Goal: Information Seeking & Learning: Find specific fact

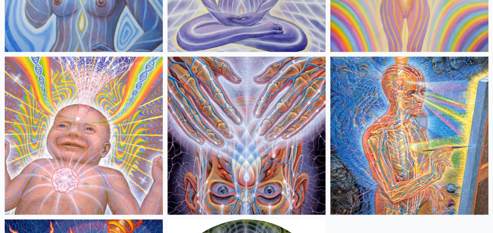
scroll to position [497, 0]
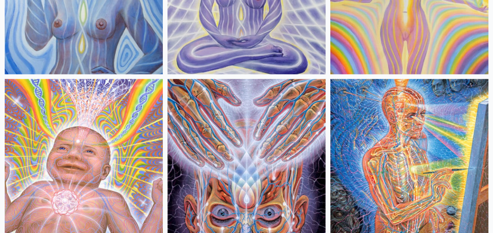
click at [256, 127] on img at bounding box center [247, 158] width 158 height 158
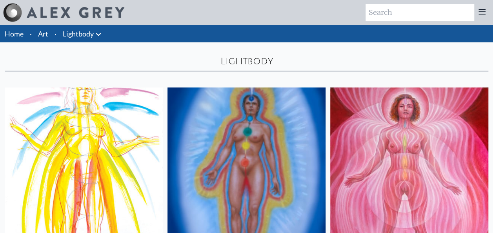
scroll to position [0, 0]
click at [76, 35] on link "Lightbody" at bounding box center [78, 33] width 31 height 11
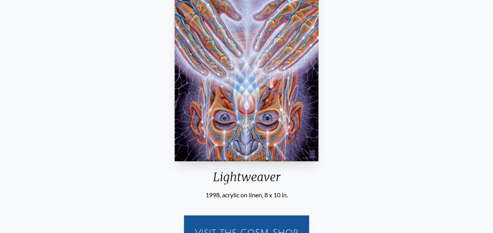
scroll to position [157, 0]
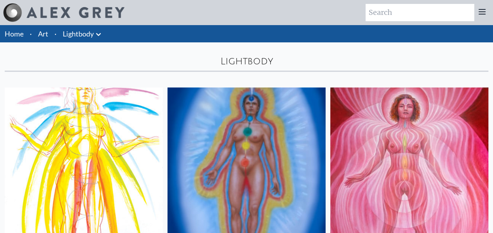
click at [97, 35] on icon at bounding box center [98, 34] width 5 height 3
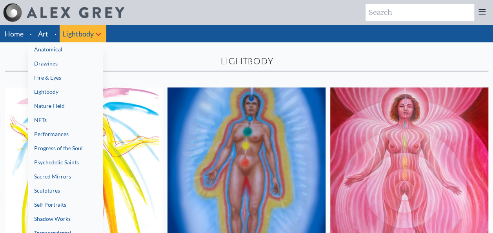
click at [56, 52] on link "Anatomical" at bounding box center [65, 49] width 75 height 14
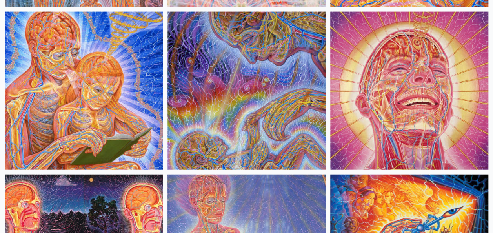
scroll to position [1020, 0]
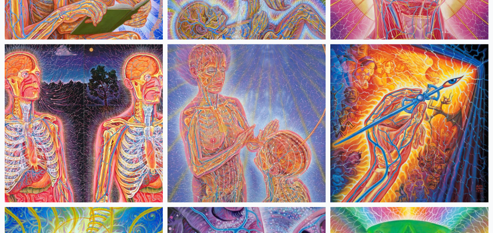
click at [290, 109] on img at bounding box center [247, 123] width 158 height 158
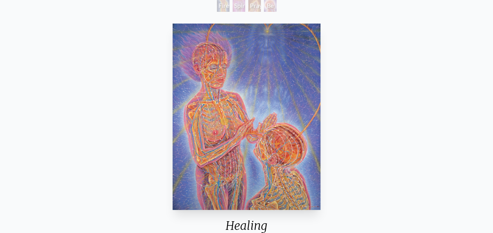
scroll to position [118, 0]
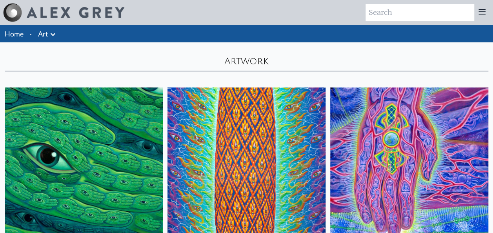
click at [55, 30] on icon at bounding box center [52, 34] width 9 height 9
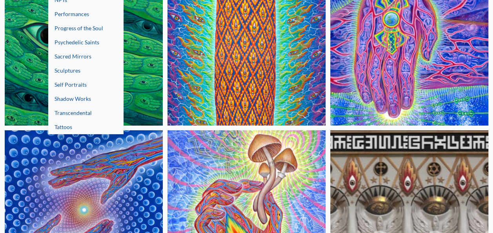
scroll to position [78, 0]
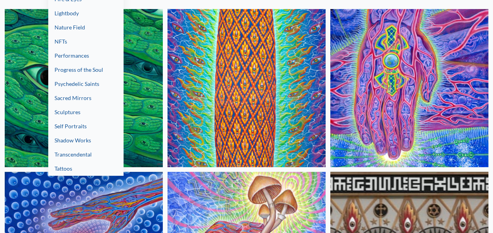
click at [74, 158] on link "Transcendental" at bounding box center [85, 155] width 75 height 14
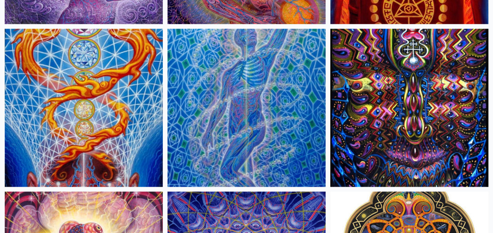
scroll to position [549, 0]
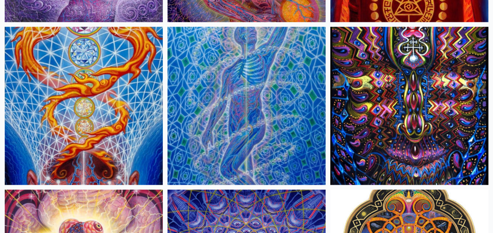
click at [239, 126] on img at bounding box center [247, 106] width 158 height 158
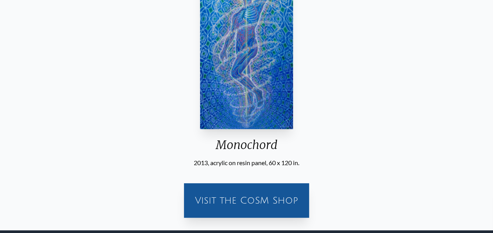
scroll to position [78, 0]
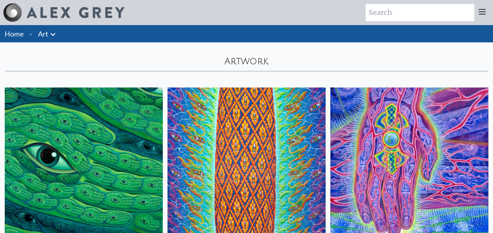
click at [53, 31] on icon at bounding box center [52, 34] width 9 height 9
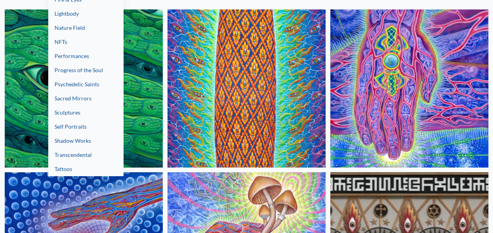
scroll to position [78, 0]
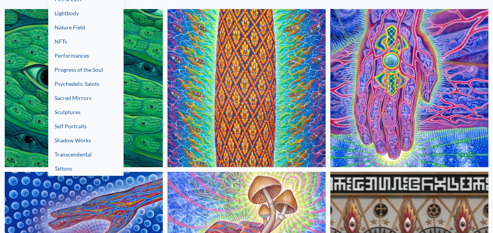
click at [81, 154] on link "Transcendental" at bounding box center [85, 155] width 75 height 14
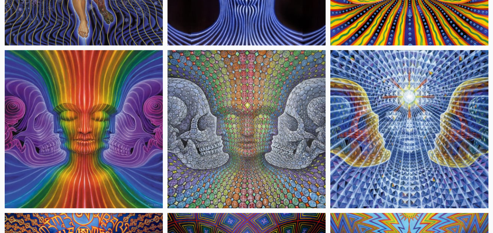
scroll to position [1098, 0]
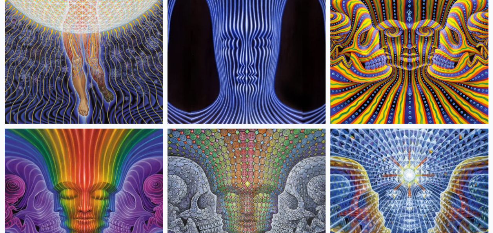
click at [114, 93] on img at bounding box center [84, 45] width 158 height 158
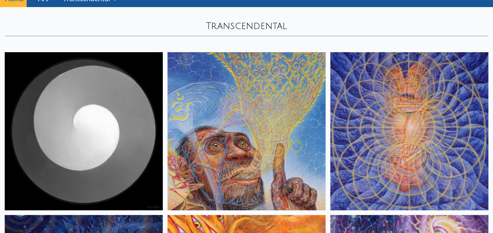
scroll to position [0, 0]
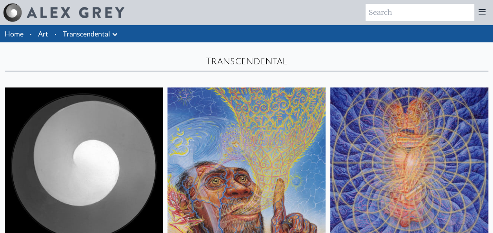
click at [118, 36] on icon at bounding box center [114, 34] width 9 height 9
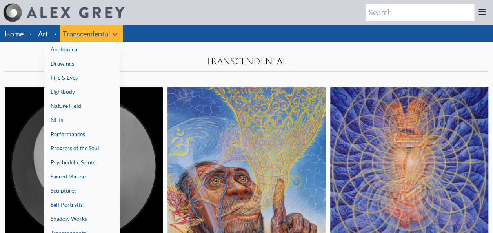
click at [71, 82] on link "Fire & Eyes" at bounding box center [81, 78] width 75 height 14
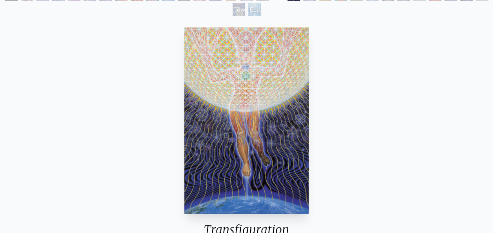
scroll to position [39, 0]
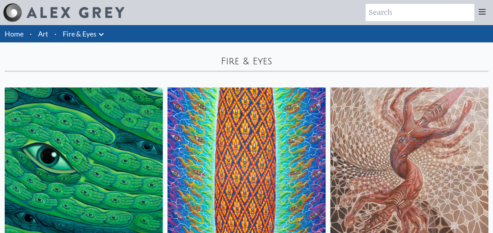
click at [100, 38] on icon at bounding box center [101, 34] width 9 height 9
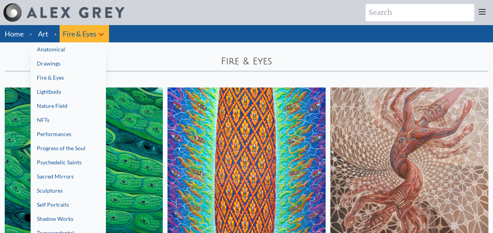
click at [67, 148] on link "Progress of the Soul" at bounding box center [68, 148] width 75 height 14
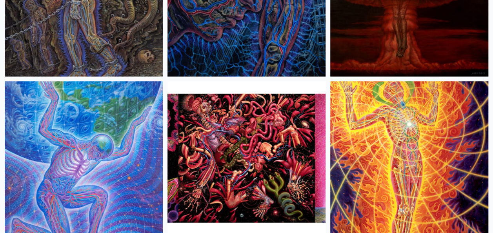
scroll to position [3359, 0]
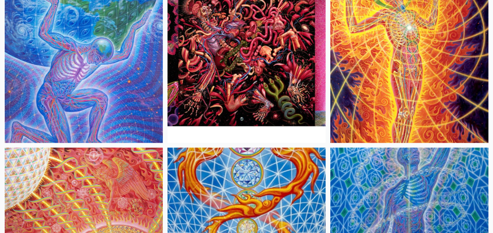
click at [113, 104] on img at bounding box center [84, 64] width 158 height 158
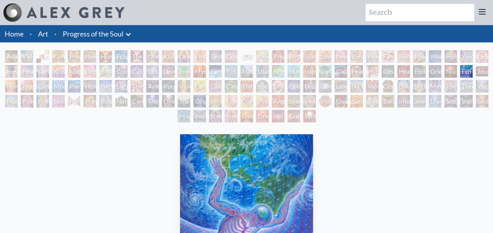
click at [50, 30] on li "Art" at bounding box center [43, 33] width 16 height 17
click at [49, 31] on li "Art" at bounding box center [43, 33] width 16 height 17
click at [75, 35] on link "Progress of the Soul" at bounding box center [93, 33] width 61 height 11
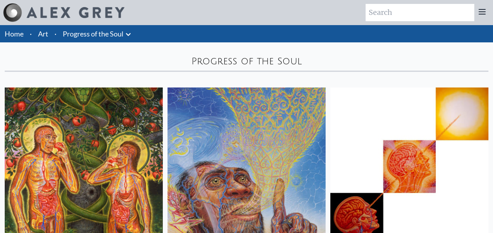
click at [129, 33] on icon at bounding box center [128, 34] width 9 height 9
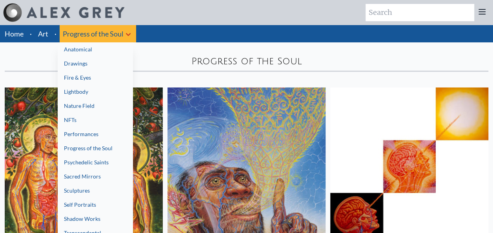
click at [88, 105] on link "Nature Field" at bounding box center [95, 106] width 75 height 14
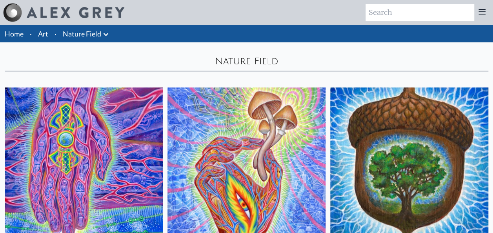
click at [104, 33] on icon at bounding box center [105, 34] width 9 height 9
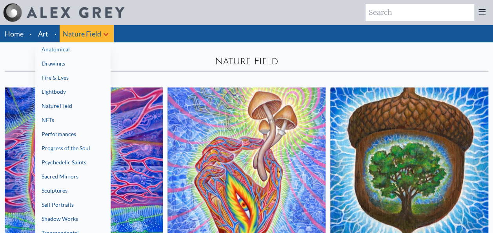
click at [69, 175] on link "Sacred Mirrors" at bounding box center [72, 176] width 75 height 14
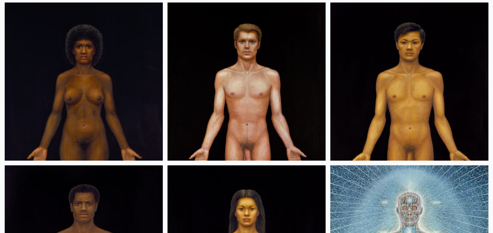
scroll to position [667, 0]
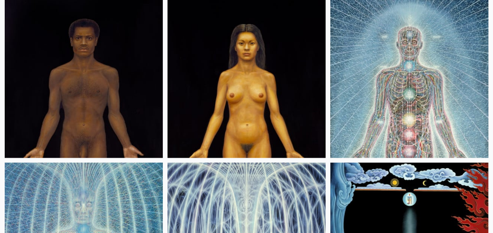
scroll to position [745, 0]
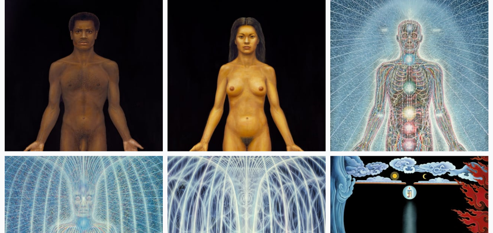
click at [126, 92] on img at bounding box center [84, 72] width 158 height 158
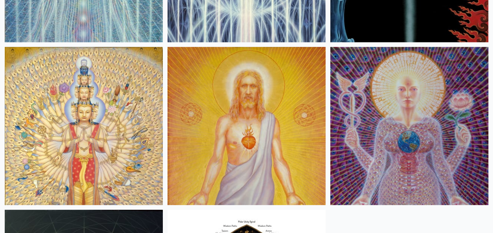
scroll to position [1059, 0]
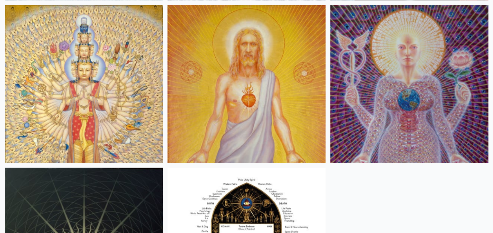
click at [437, 97] on img at bounding box center [409, 84] width 158 height 158
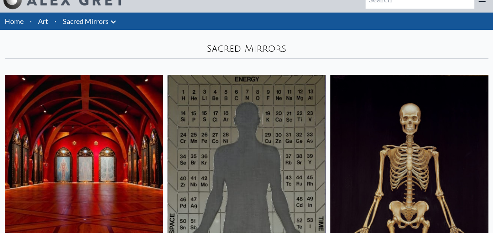
scroll to position [0, 0]
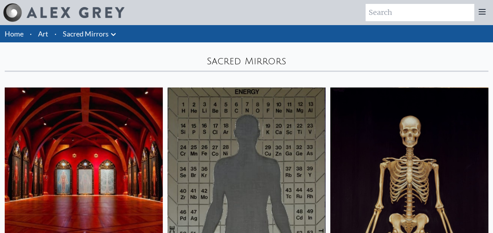
click at [78, 39] on li "Sacred Mirrors Anatomical Drawings" at bounding box center [91, 33] width 62 height 17
click at [117, 34] on icon at bounding box center [113, 34] width 9 height 9
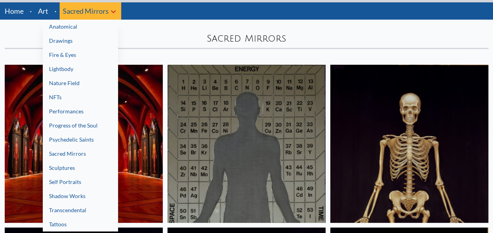
scroll to position [39, 0]
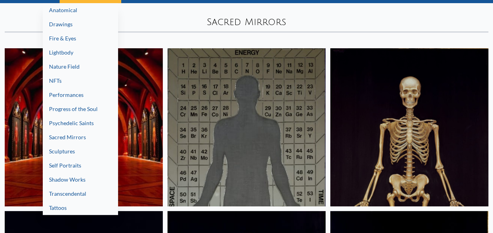
click at [65, 183] on link "Shadow Works" at bounding box center [80, 180] width 75 height 14
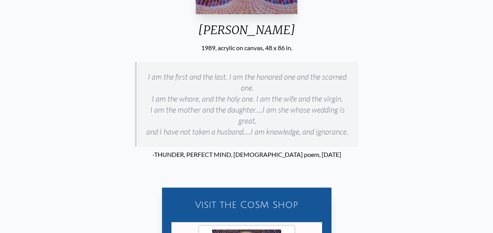
scroll to position [196, 0]
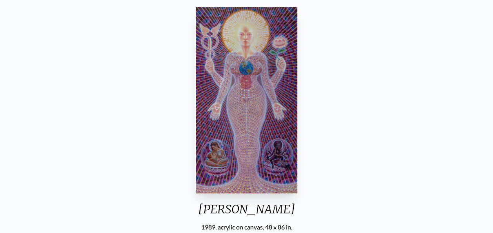
scroll to position [118, 0]
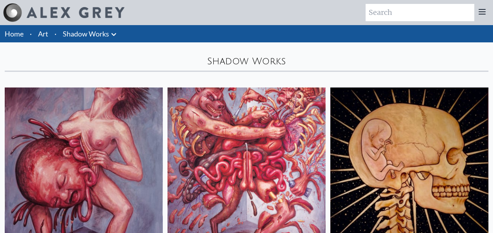
click at [111, 37] on icon at bounding box center [113, 34] width 9 height 9
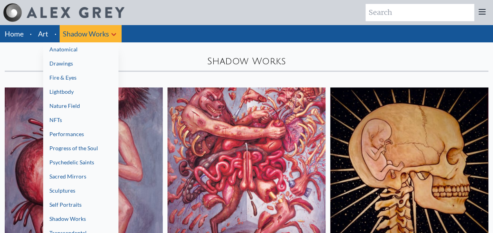
click at [90, 53] on link "Anatomical" at bounding box center [80, 49] width 75 height 14
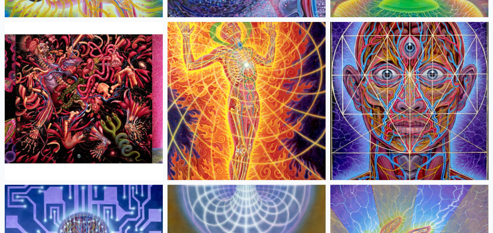
scroll to position [1373, 0]
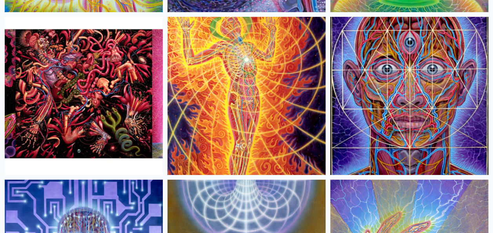
click at [228, 125] on img at bounding box center [247, 96] width 158 height 158
click at [392, 98] on img at bounding box center [409, 96] width 158 height 158
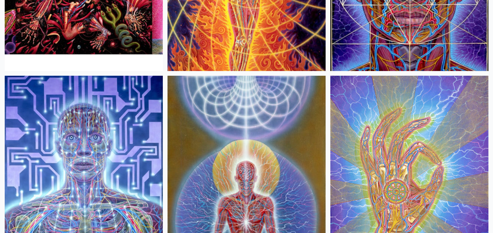
scroll to position [1530, 0]
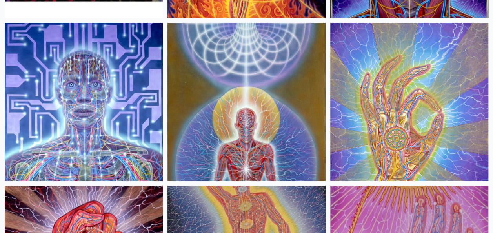
click at [93, 102] on img at bounding box center [84, 102] width 158 height 158
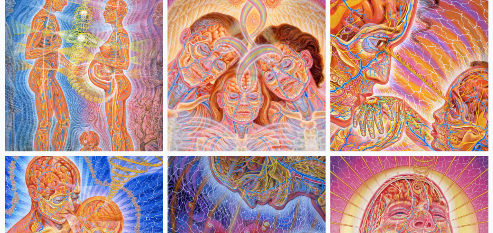
scroll to position [824, 0]
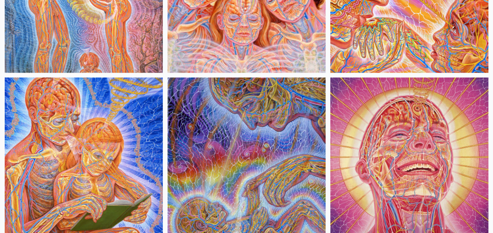
click at [267, 140] on img at bounding box center [247, 157] width 158 height 158
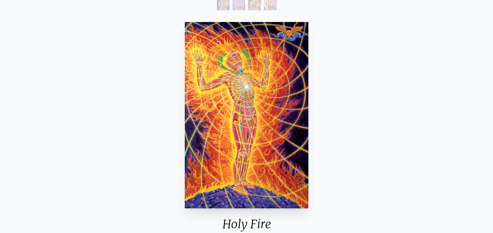
scroll to position [118, 0]
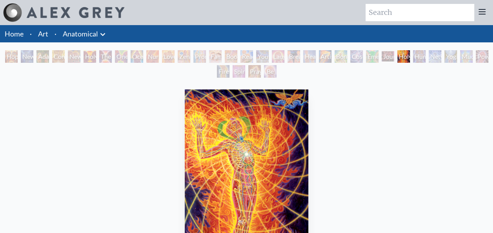
scroll to position [235, 0]
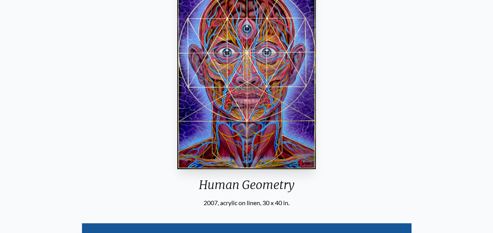
scroll to position [118, 0]
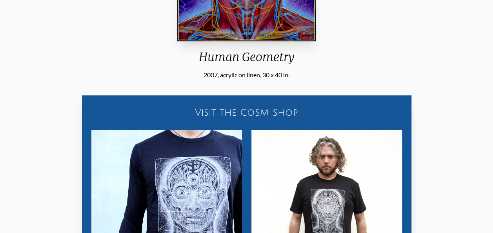
scroll to position [235, 0]
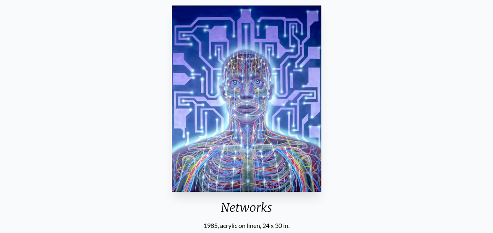
scroll to position [118, 0]
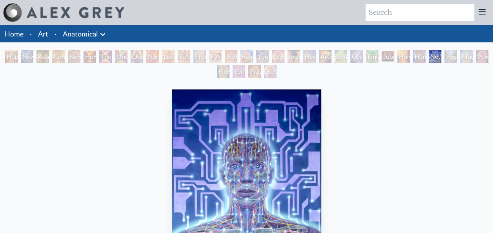
scroll to position [235, 0]
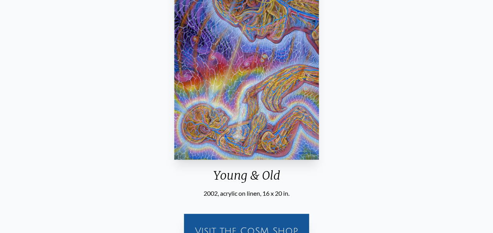
scroll to position [39, 0]
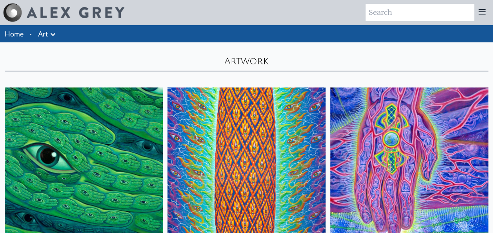
click at [44, 35] on link "Art" at bounding box center [43, 33] width 10 height 11
click at [51, 35] on icon at bounding box center [52, 34] width 9 height 9
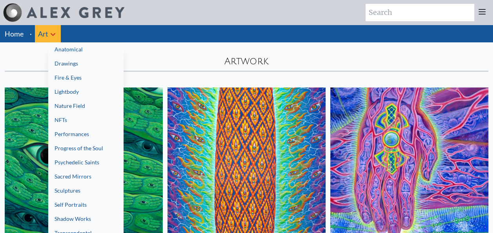
click at [68, 89] on link "Lightbody" at bounding box center [85, 92] width 75 height 14
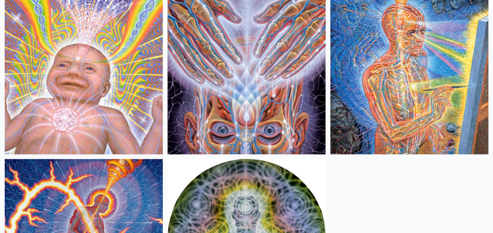
scroll to position [654, 0]
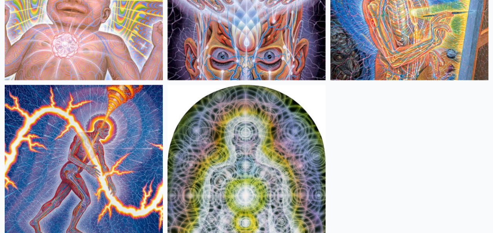
click at [97, 177] on img at bounding box center [84, 164] width 158 height 158
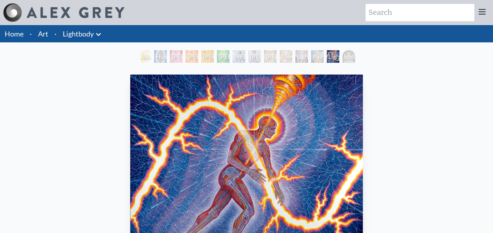
click at [96, 35] on icon at bounding box center [98, 34] width 9 height 9
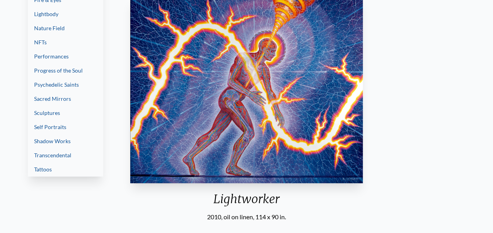
scroll to position [78, 0]
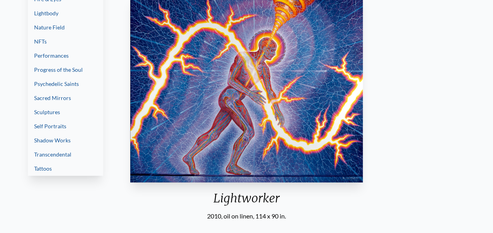
click at [62, 71] on link "Progress of the Soul" at bounding box center [65, 70] width 75 height 14
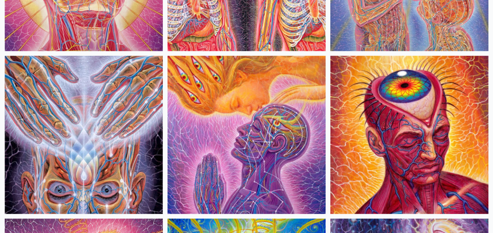
scroll to position [1726, 0]
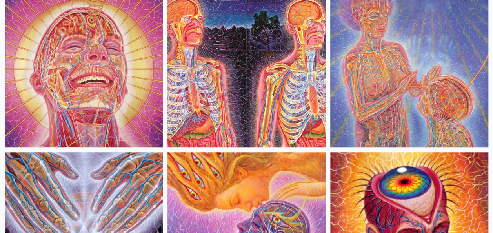
click at [381, 78] on img at bounding box center [409, 68] width 158 height 158
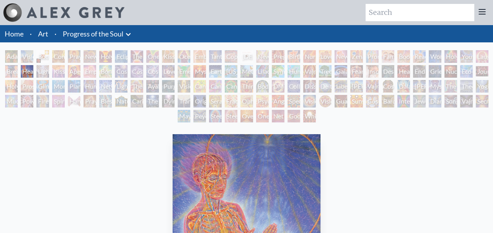
drag, startPoint x: 275, startPoint y: 15, endPoint x: 231, endPoint y: 16, distance: 43.2
click at [275, 15] on div "Art Writings About" at bounding box center [246, 12] width 493 height 25
click at [417, 12] on input "search" at bounding box center [420, 12] width 109 height 17
click at [420, 9] on input "search" at bounding box center [420, 12] width 109 height 17
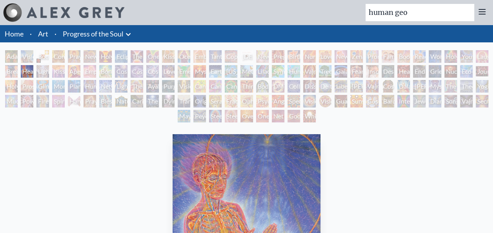
type input "human geo"
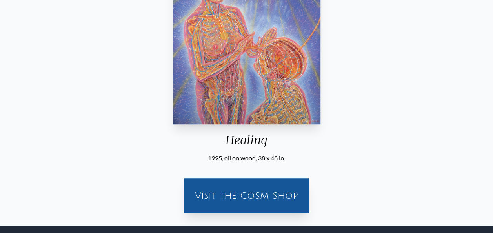
scroll to position [222, 0]
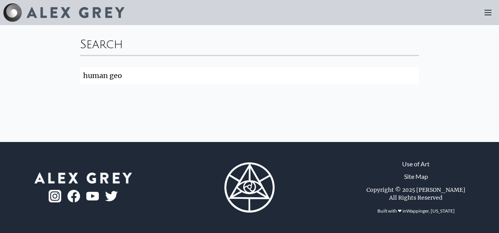
click at [150, 80] on input "human geo" at bounding box center [249, 75] width 339 height 17
type input "human geometry"
click button "Search" at bounding box center [0, 0] width 0 height 0
click at [105, 10] on img at bounding box center [76, 12] width 98 height 11
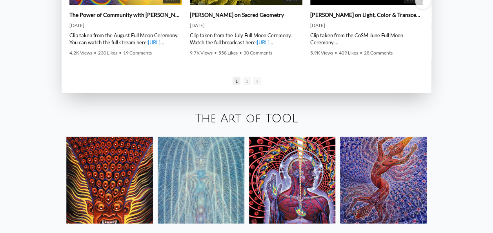
scroll to position [1177, 0]
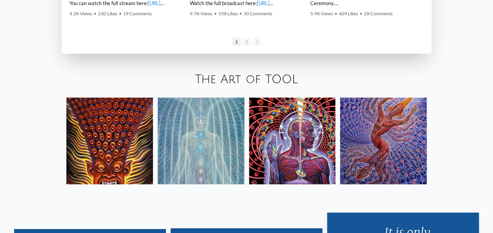
click at [287, 160] on img at bounding box center [292, 141] width 87 height 87
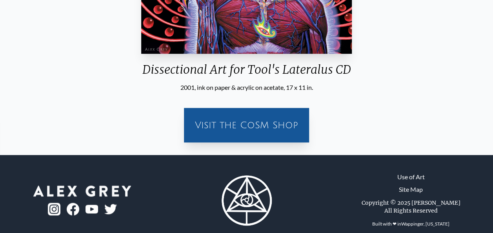
scroll to position [280, 0]
